Goal: Information Seeking & Learning: Check status

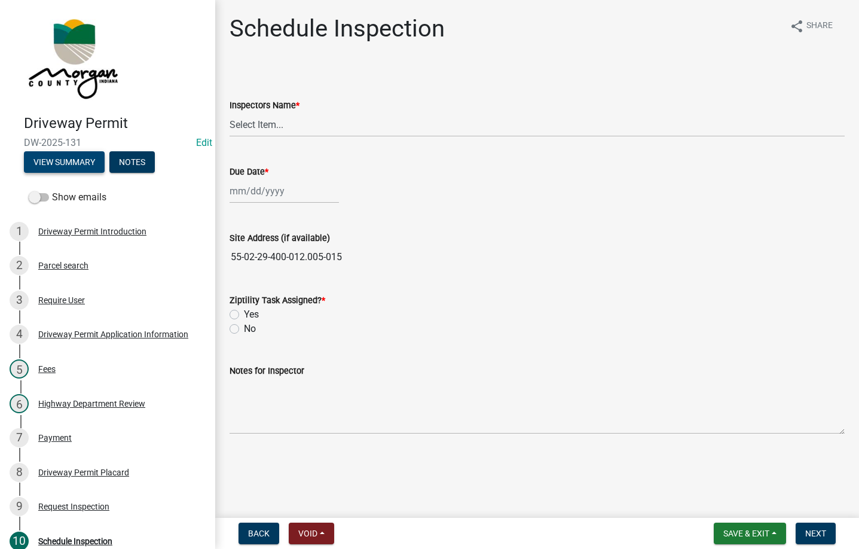
click at [73, 156] on button "View Summary" at bounding box center [64, 162] width 81 height 22
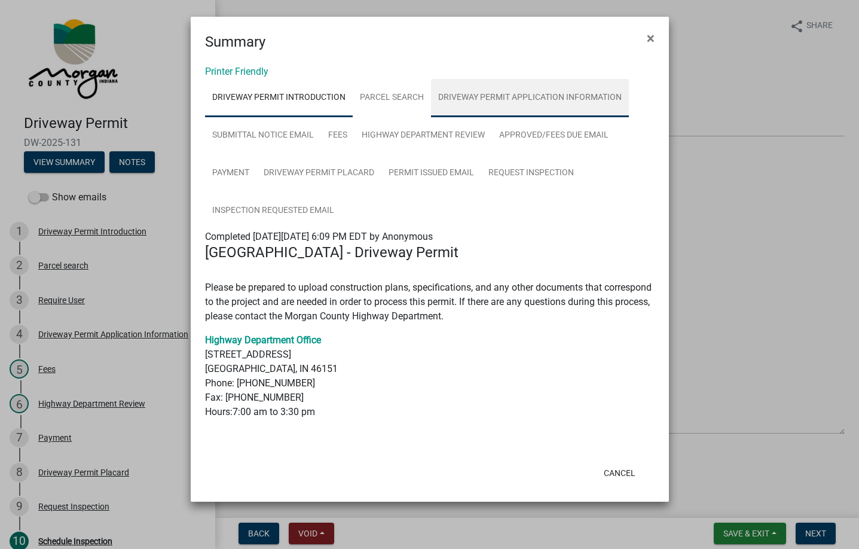
click at [483, 97] on link "Driveway Permit Application Information" at bounding box center [530, 98] width 198 height 38
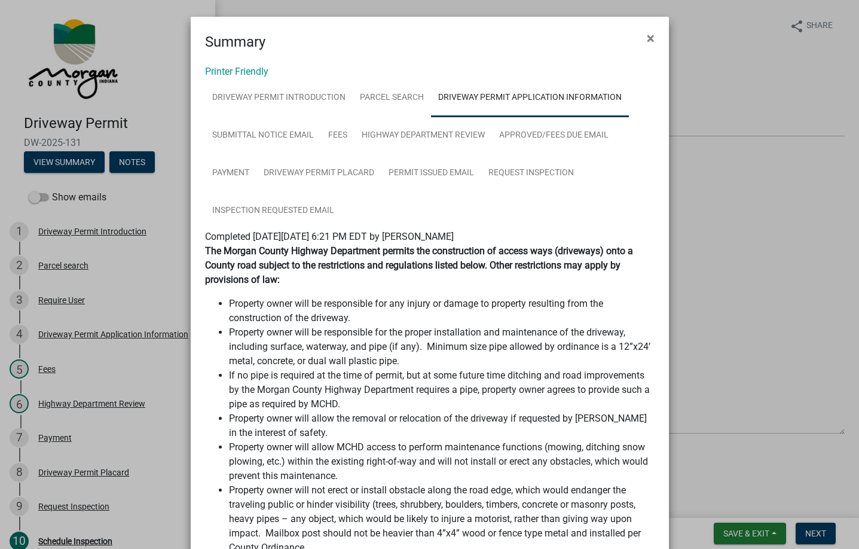
click at [454, 239] on span "Completed [DATE][DATE] 6:21 PM EDT by [PERSON_NAME]" at bounding box center [329, 236] width 249 height 11
click at [473, 251] on strong "The Morgan County Highway Department permits the construction of access ways (d…" at bounding box center [419, 265] width 428 height 40
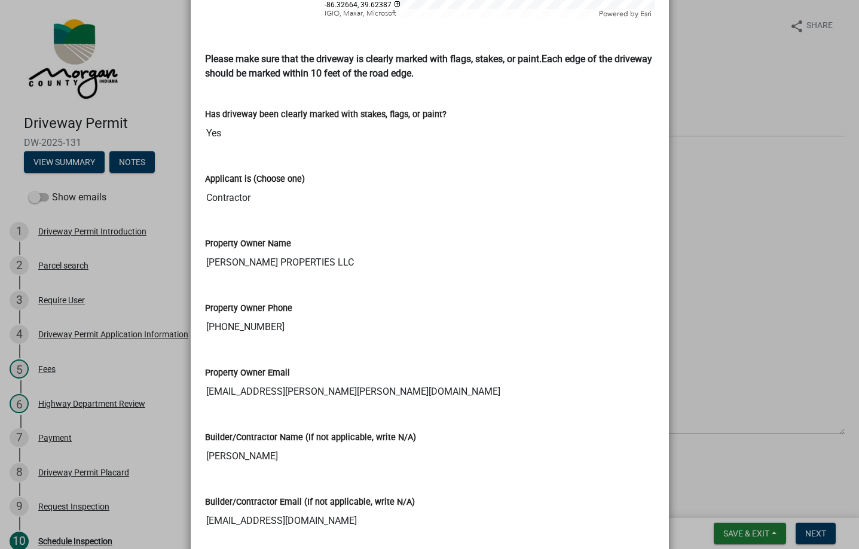
scroll to position [1256, 0]
click at [217, 254] on input "[PERSON_NAME] PROPERTIES LLC" at bounding box center [430, 263] width 450 height 24
drag, startPoint x: 217, startPoint y: 254, endPoint x: 336, endPoint y: 249, distance: 119.1
click at [336, 251] on input "[PERSON_NAME] PROPERTIES LLC" at bounding box center [430, 263] width 450 height 24
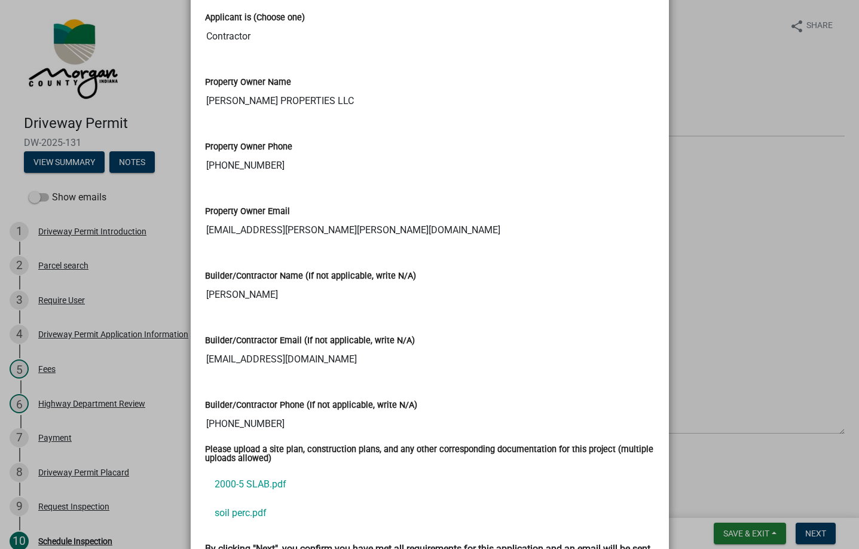
scroll to position [1495, 0]
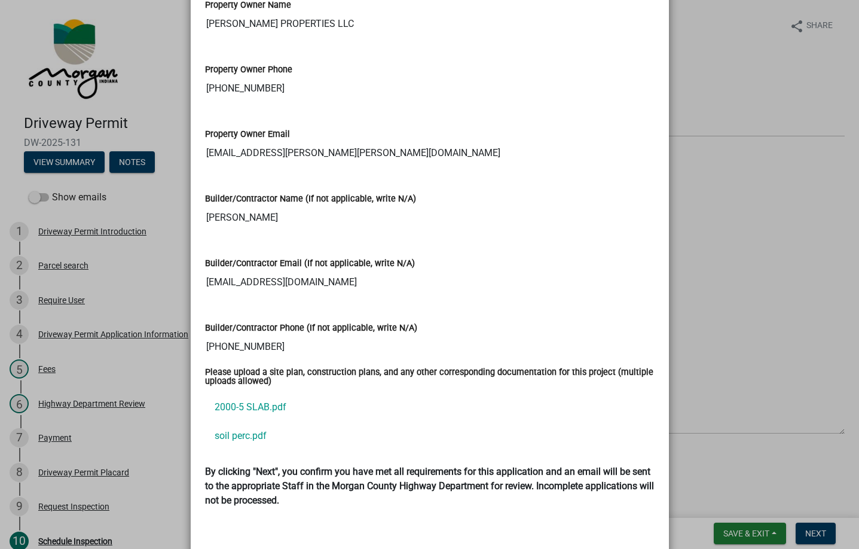
click at [214, 209] on input "[PERSON_NAME]" at bounding box center [430, 218] width 450 height 24
drag, startPoint x: 214, startPoint y: 209, endPoint x: 253, endPoint y: 205, distance: 39.7
click at [253, 206] on input "[PERSON_NAME]" at bounding box center [430, 218] width 450 height 24
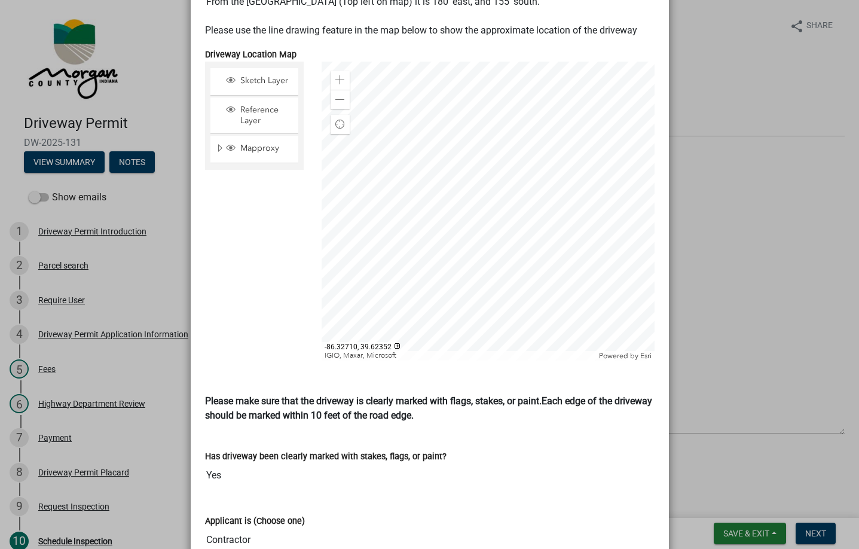
scroll to position [897, 0]
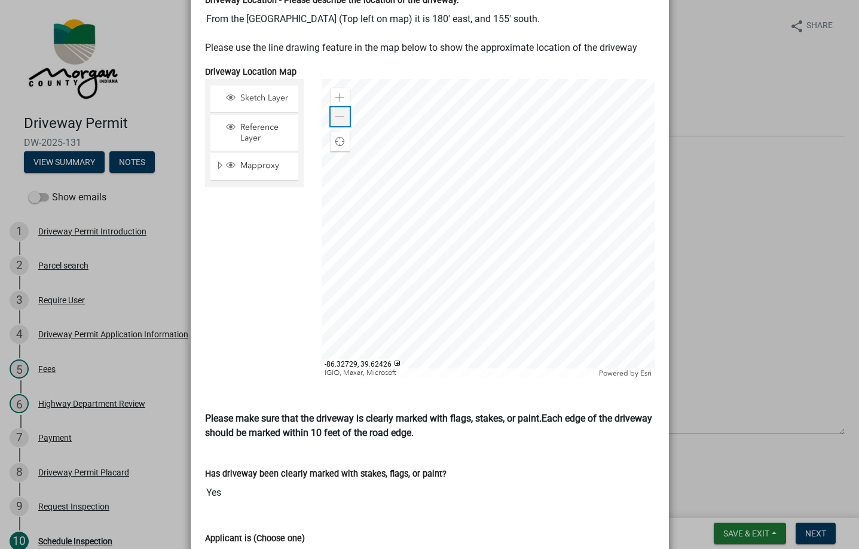
click at [336, 112] on span at bounding box center [341, 117] width 10 height 10
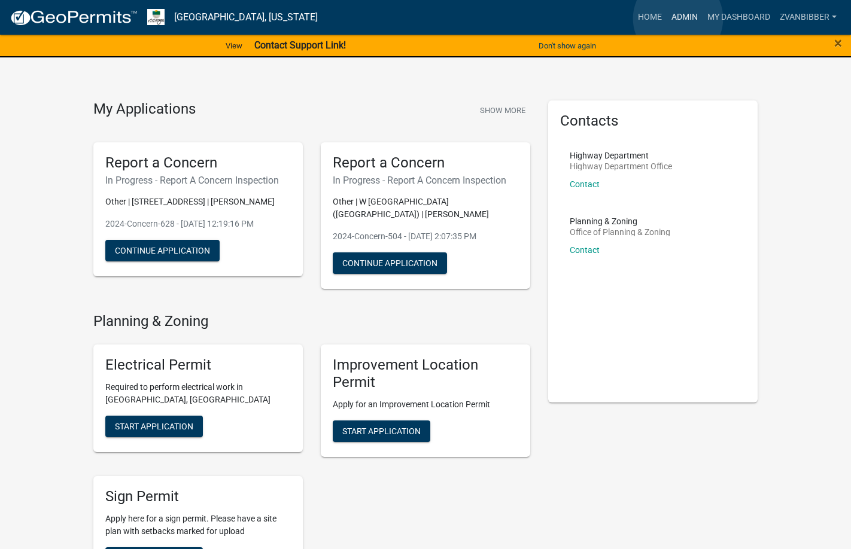
click at [678, 19] on link "Admin" at bounding box center [684, 17] width 36 height 23
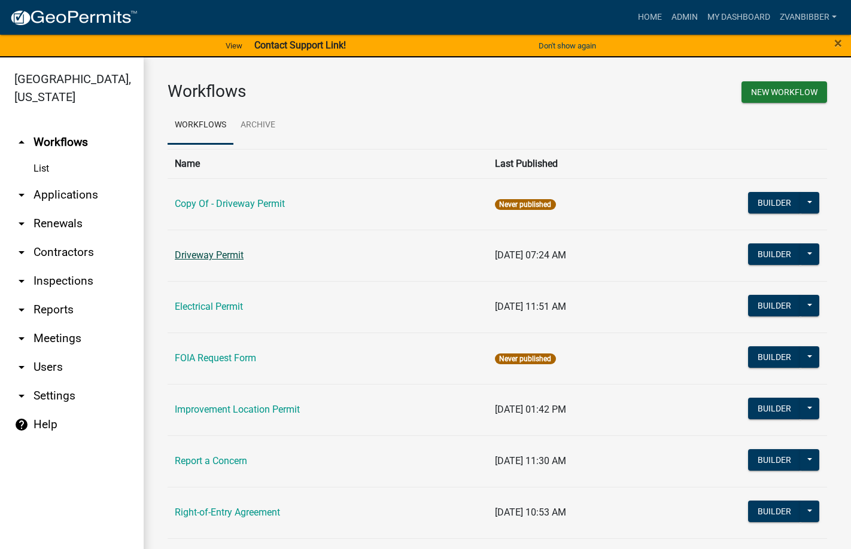
click at [199, 255] on link "Driveway Permit" at bounding box center [209, 254] width 69 height 11
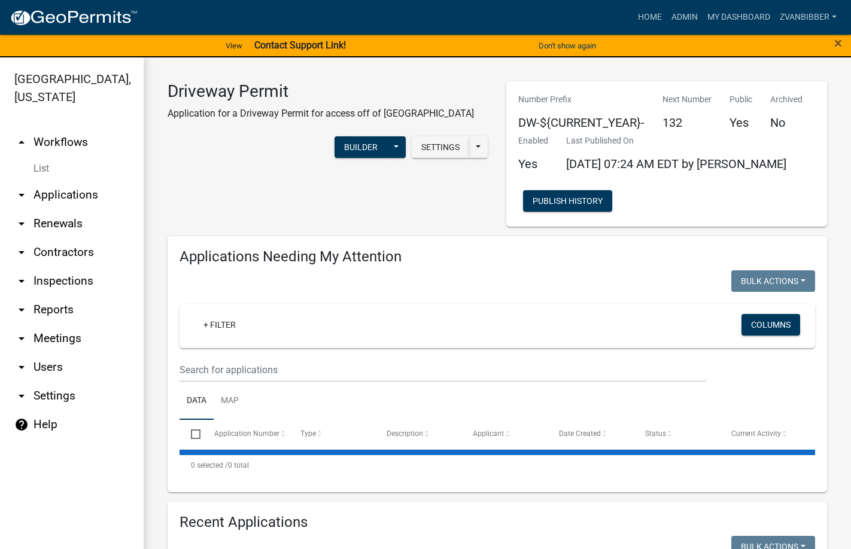
select select "3: 100"
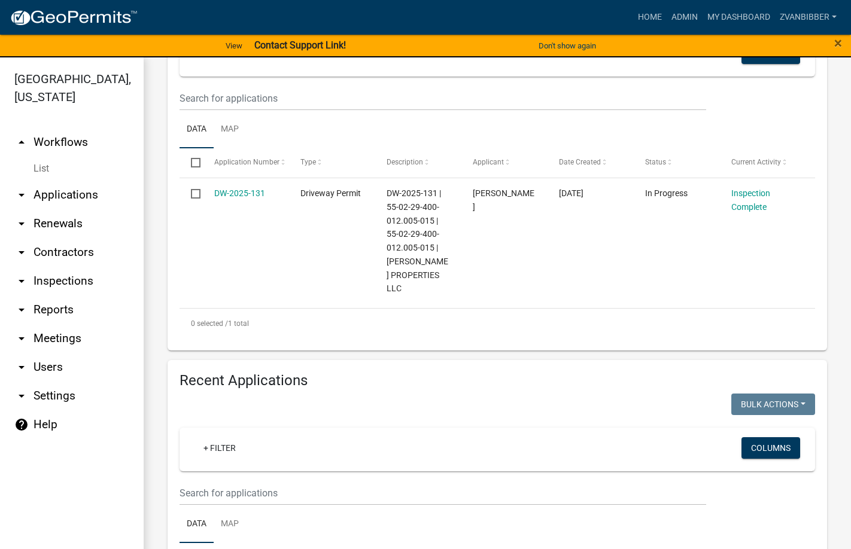
scroll to position [299, 0]
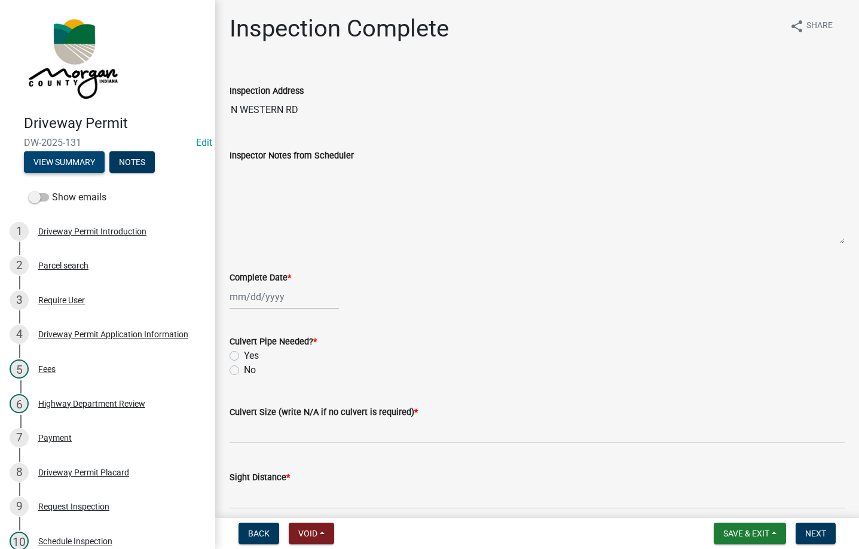
click at [78, 162] on button "View Summary" at bounding box center [64, 162] width 81 height 22
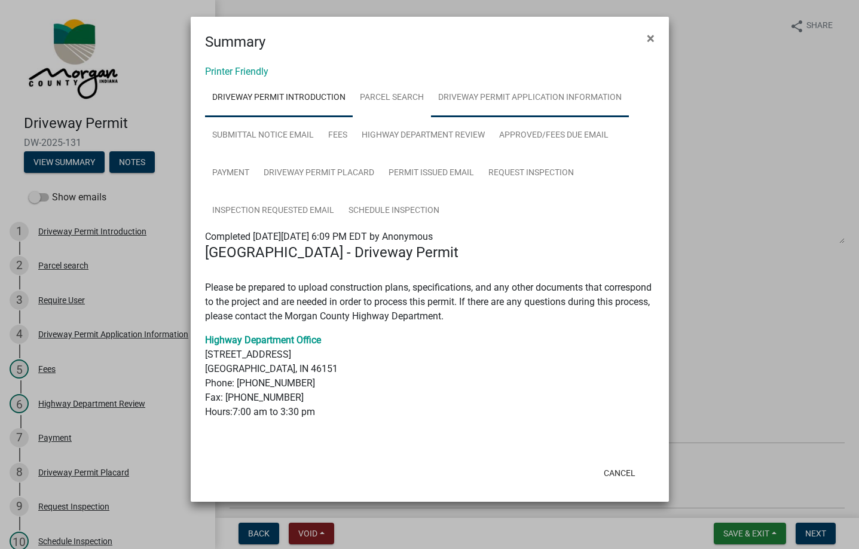
click at [471, 81] on link "Driveway Permit Application Information" at bounding box center [530, 98] width 198 height 38
